Goal: Task Accomplishment & Management: Complete application form

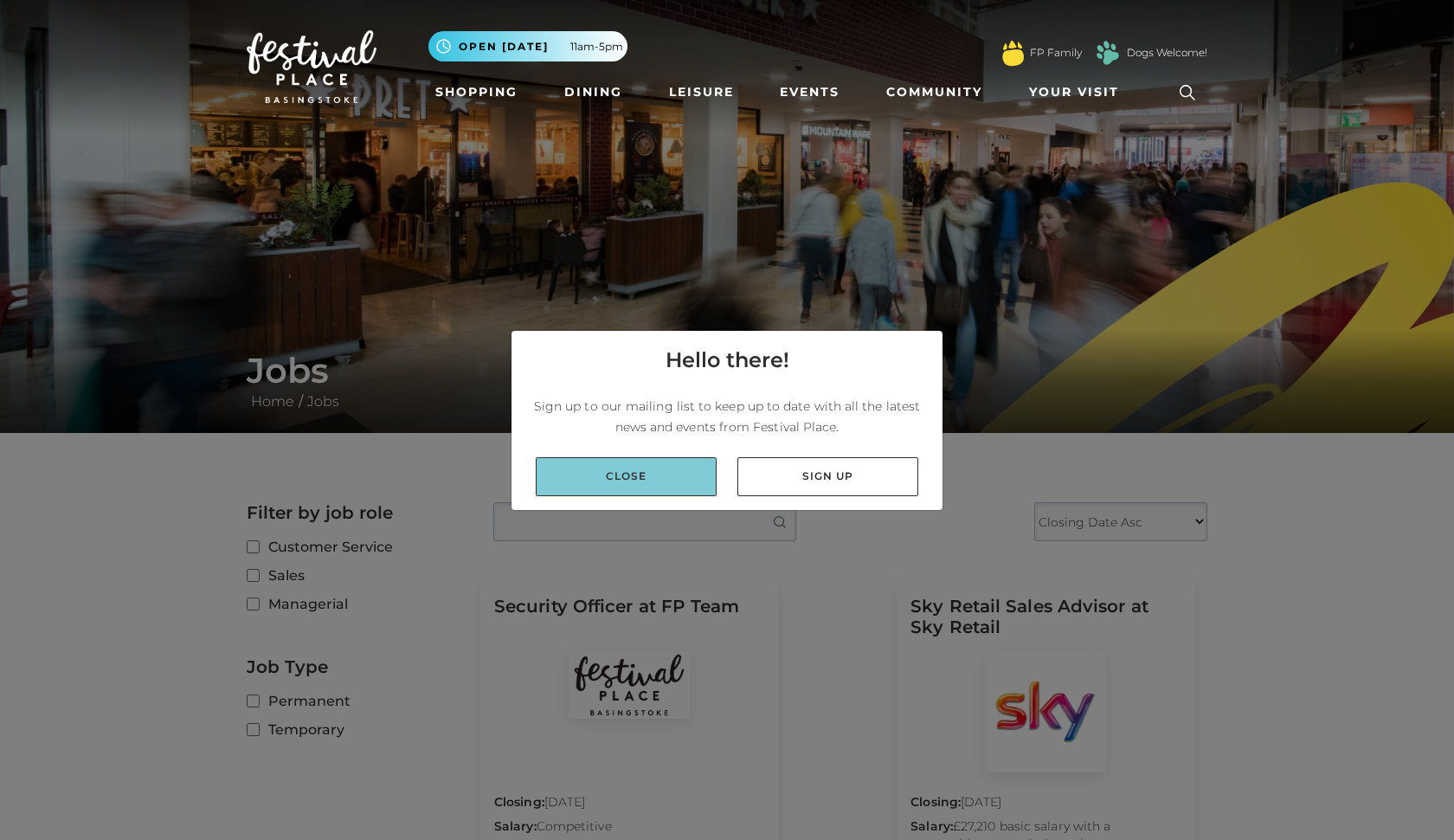
click at [683, 471] on link "Close" at bounding box center [626, 476] width 181 height 38
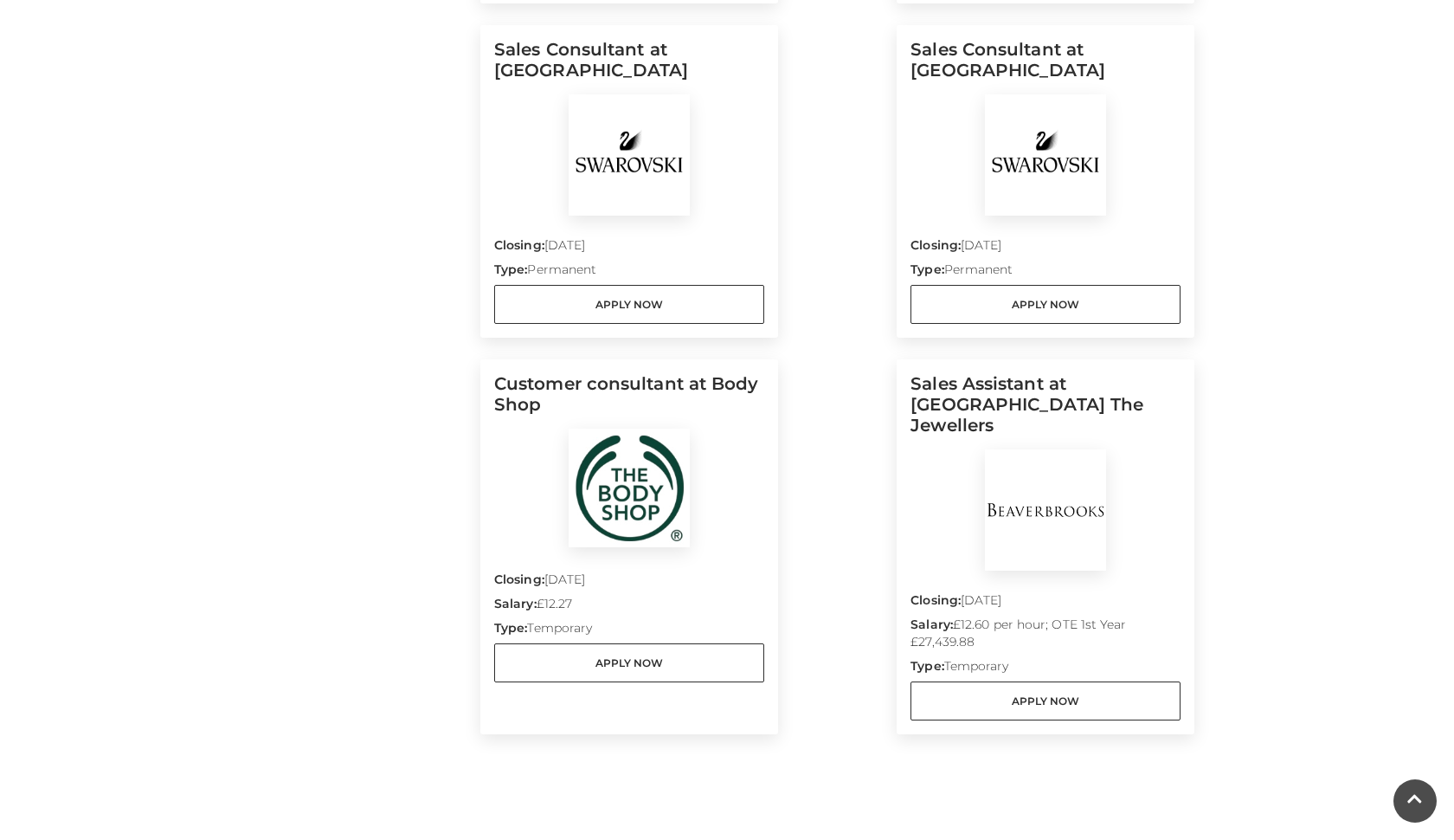
scroll to position [1348, 0]
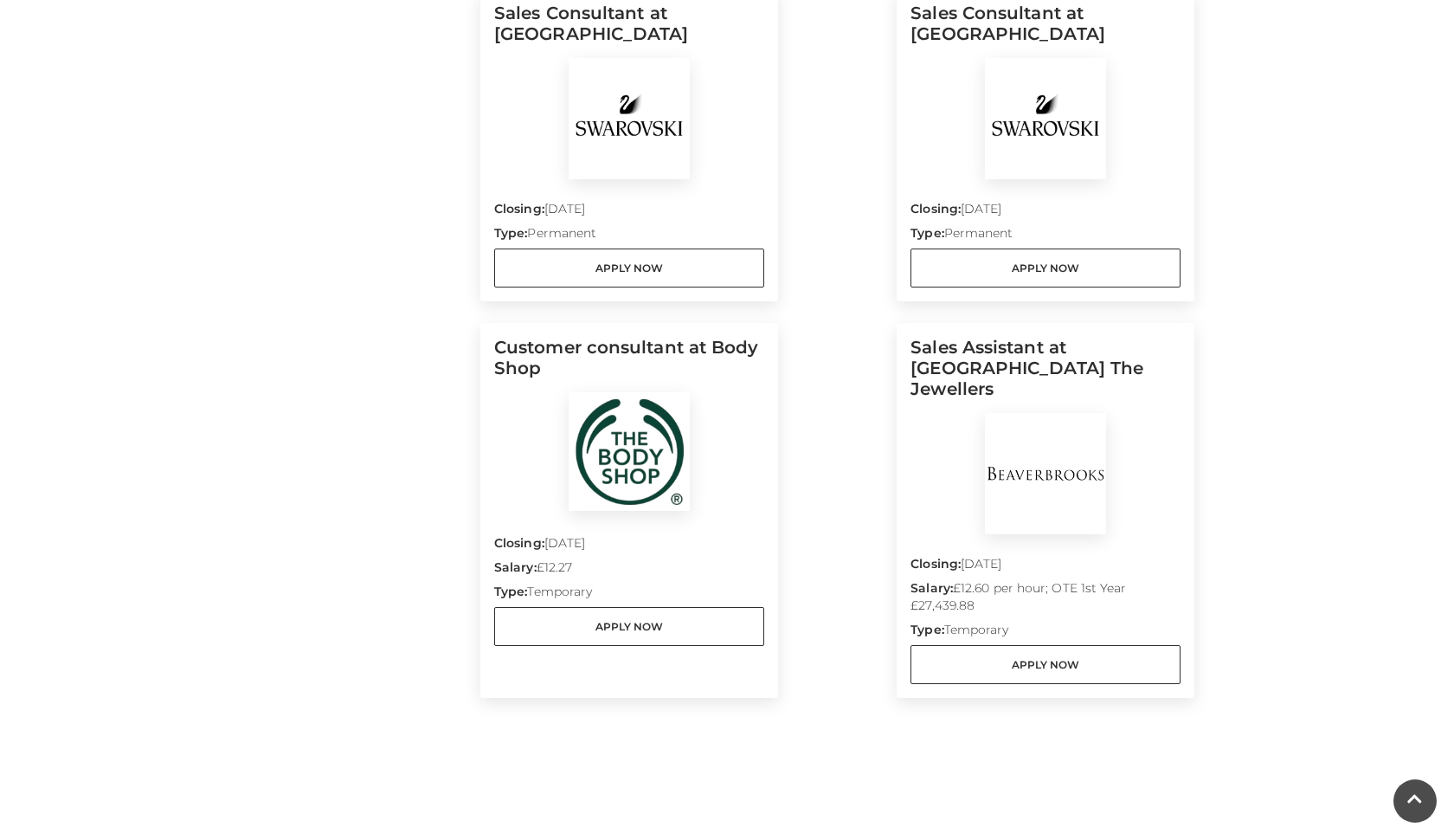
click at [666, 515] on div "Closing: [DATE] Salary: £12.27 Type: Temporary Apply Now" at bounding box center [629, 579] width 270 height 133
click at [661, 624] on link "Apply Now" at bounding box center [629, 626] width 270 height 38
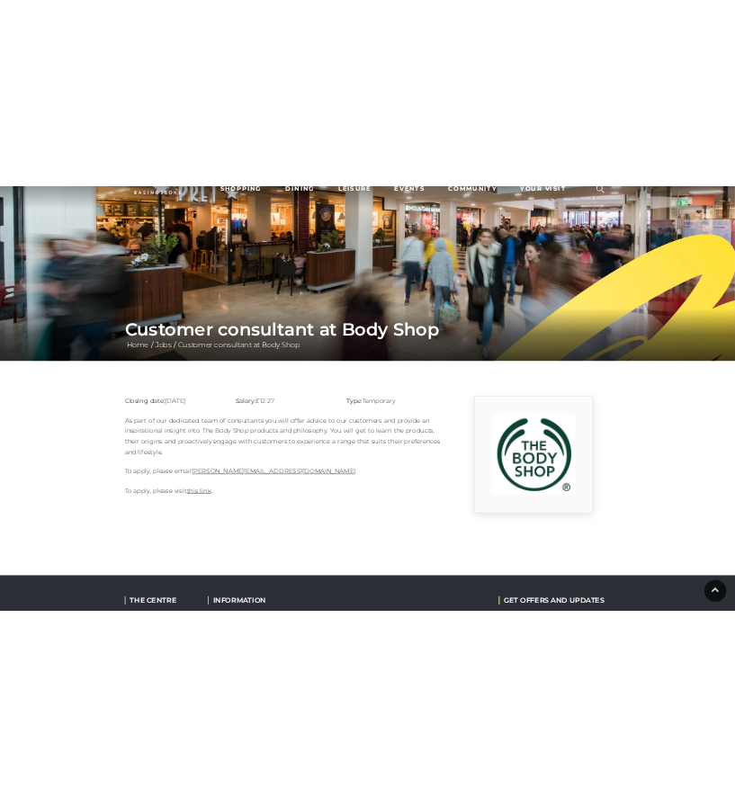
scroll to position [101, 0]
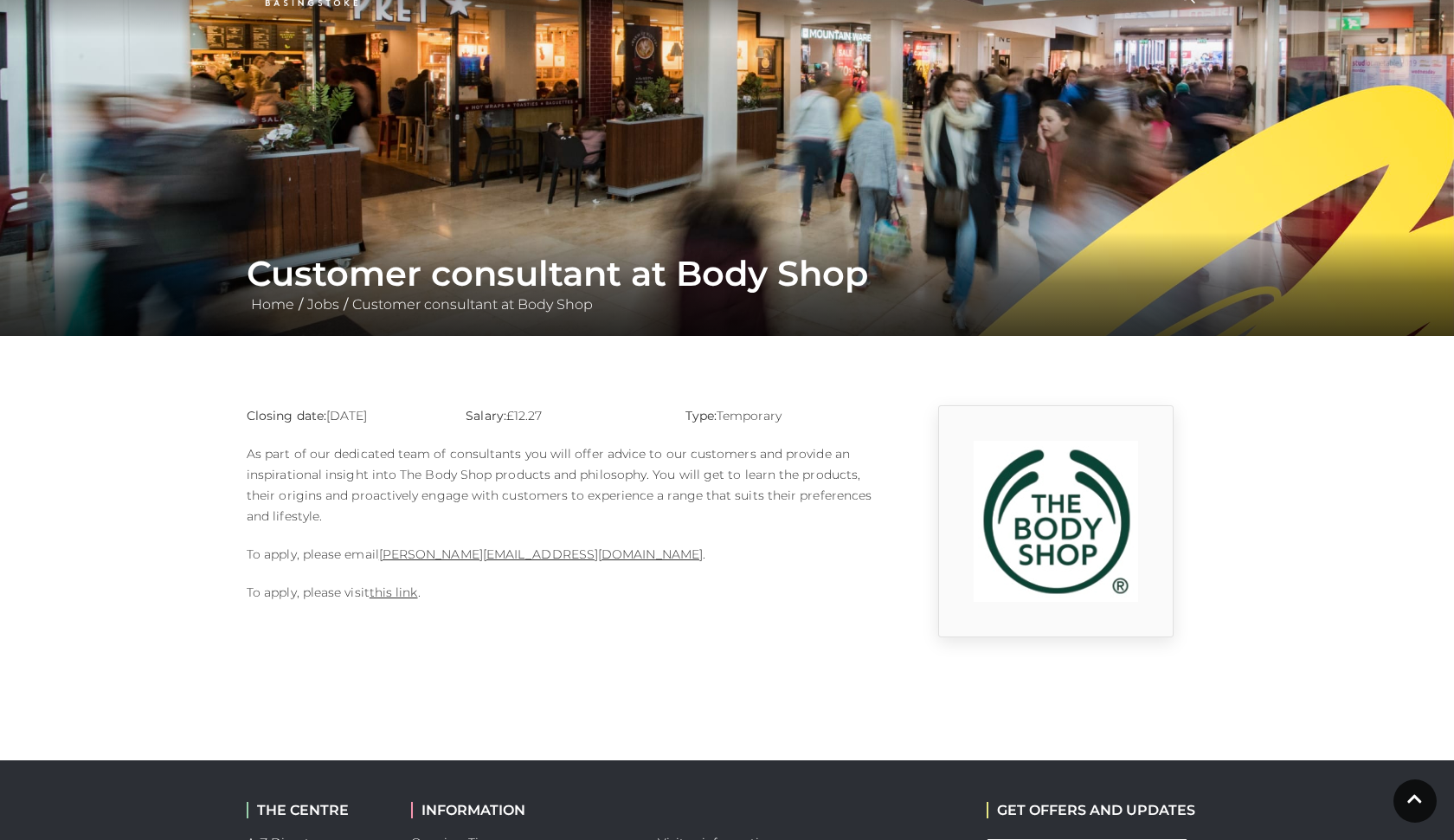
click at [378, 549] on p "To apply, please email Sophie.rosier@thebodyshop.com ." at bounding box center [562, 554] width 632 height 21
click at [393, 588] on link "this link" at bounding box center [394, 592] width 48 height 15
drag, startPoint x: 380, startPoint y: 555, endPoint x: 591, endPoint y: 549, distance: 211.1
click at [591, 549] on p "To apply, please email Sophie.rosier@thebodyshop.com ." at bounding box center [562, 554] width 632 height 21
copy p "Sophie.rosier@thebodyshop.com ."
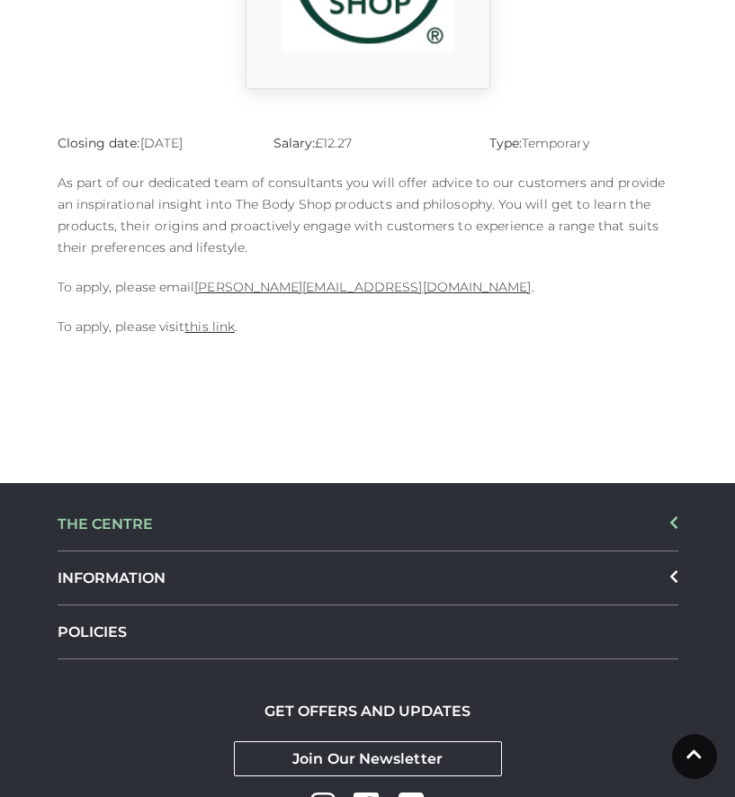
scroll to position [677, 0]
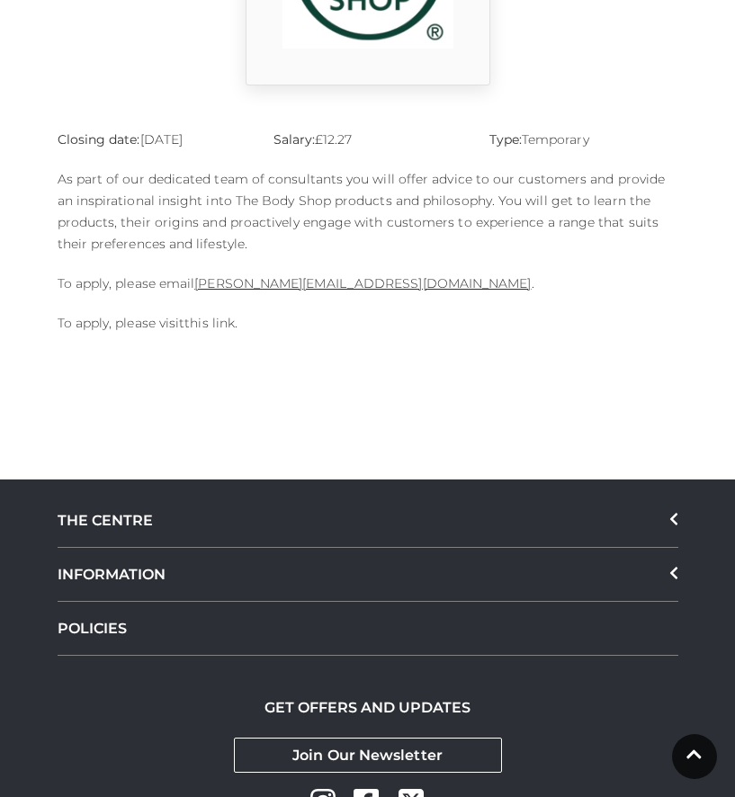
click at [220, 329] on link "this link" at bounding box center [209, 323] width 50 height 16
click at [179, 282] on p "To apply, please email Sophie.rosier@thebodyshop.com ." at bounding box center [368, 284] width 621 height 22
click at [198, 288] on link "Sophie.rosier@thebodyshop.com" at bounding box center [362, 283] width 336 height 16
drag, startPoint x: 160, startPoint y: 283, endPoint x: 401, endPoint y: 287, distance: 241.1
click at [401, 287] on p "To apply, please email Sophie.rosier@thebodyshop.com ." at bounding box center [368, 284] width 621 height 22
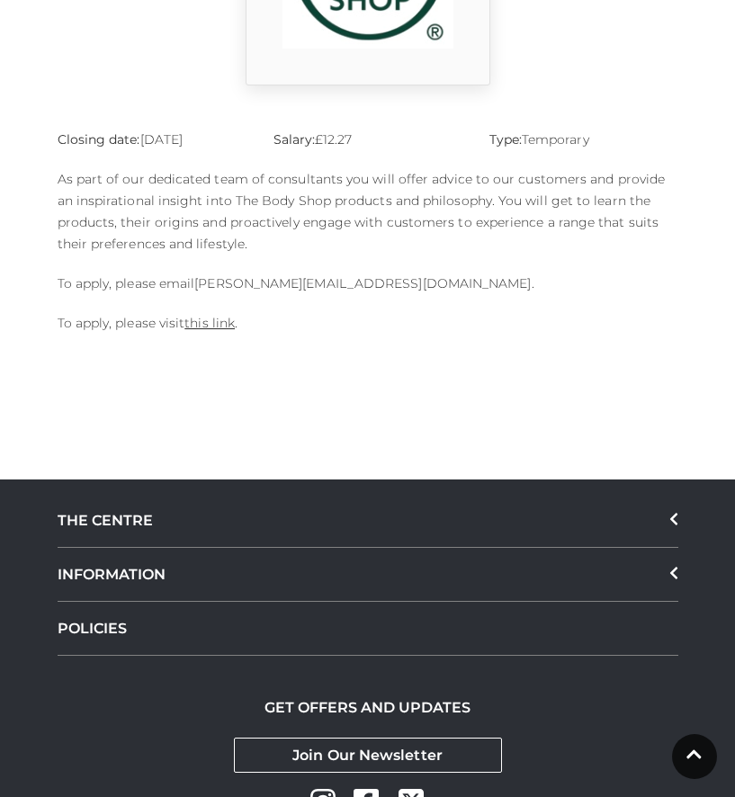
copy p "email Sophie.rosier@thebodyshop.com"
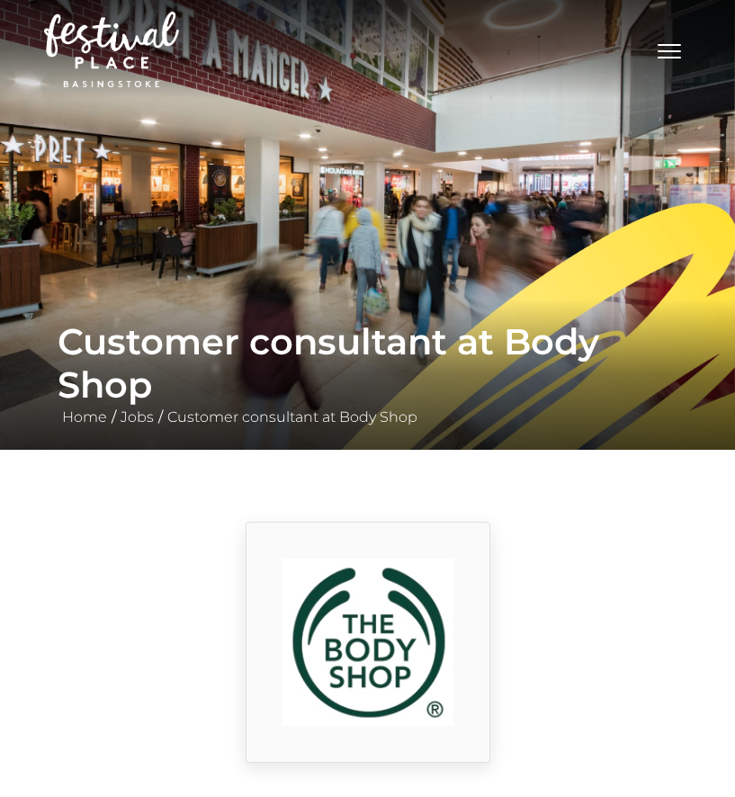
scroll to position [0, 0]
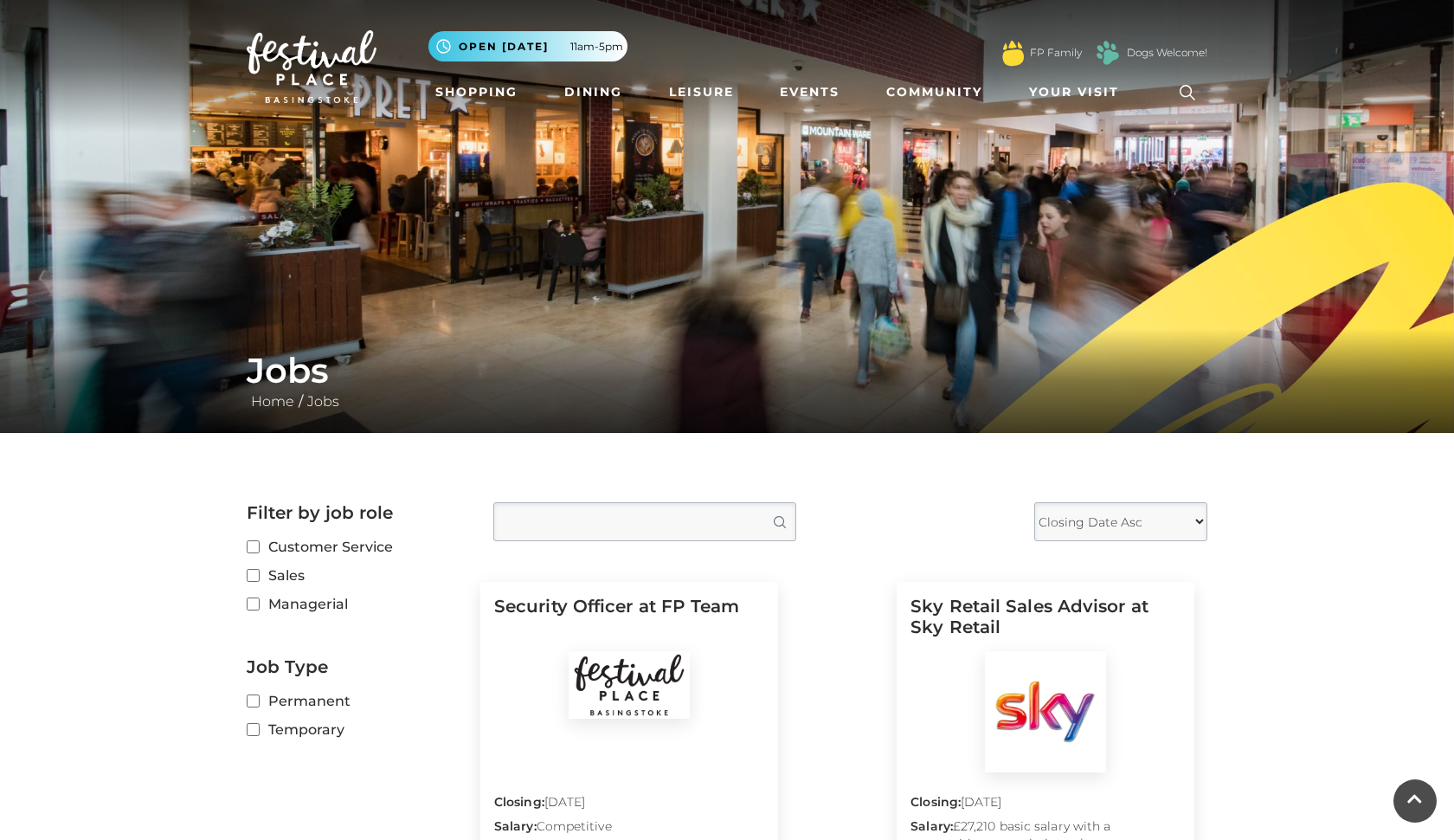
scroll to position [1227, 0]
